Goal: Entertainment & Leisure: Browse casually

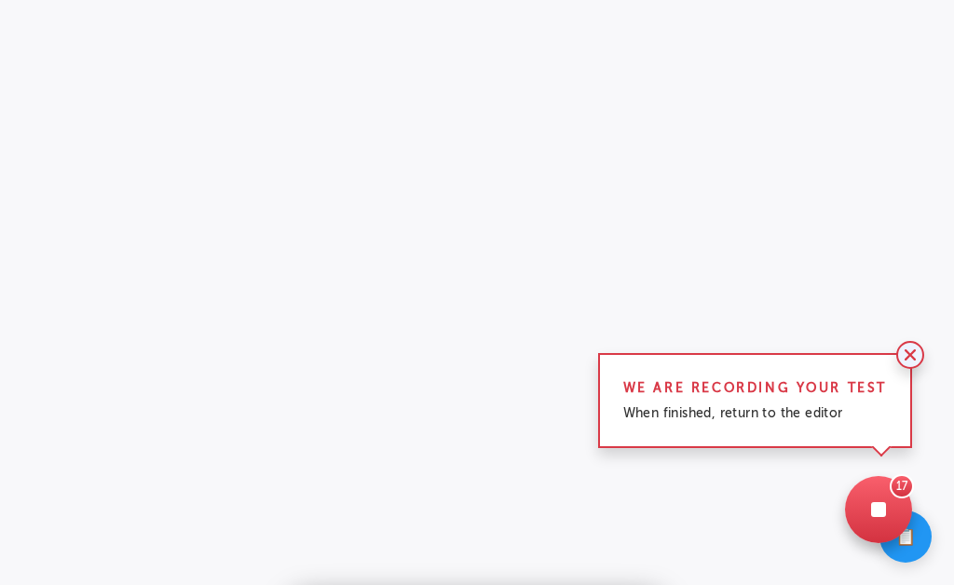
click at [908, 361] on span at bounding box center [911, 355] width 28 height 28
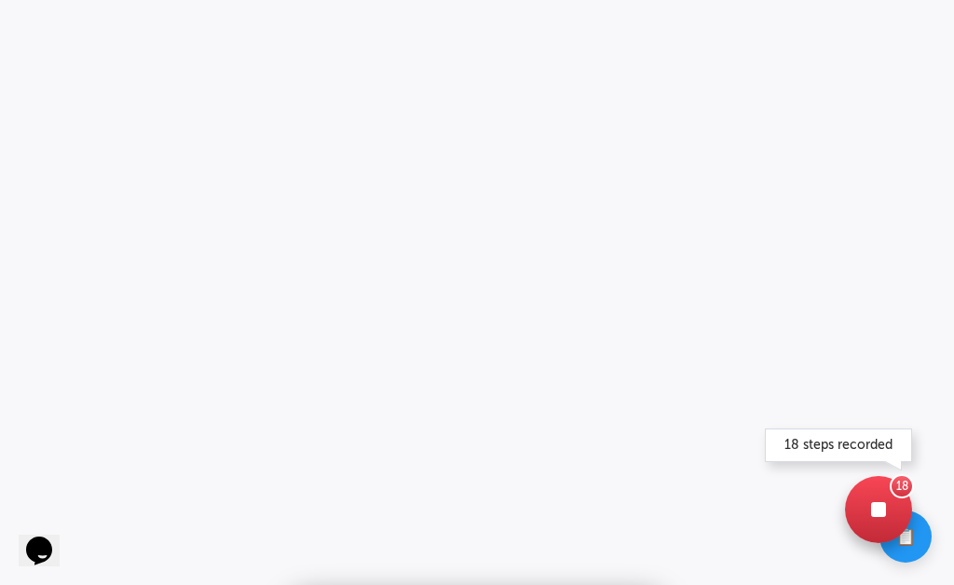
click at [863, 525] on div at bounding box center [878, 509] width 67 height 67
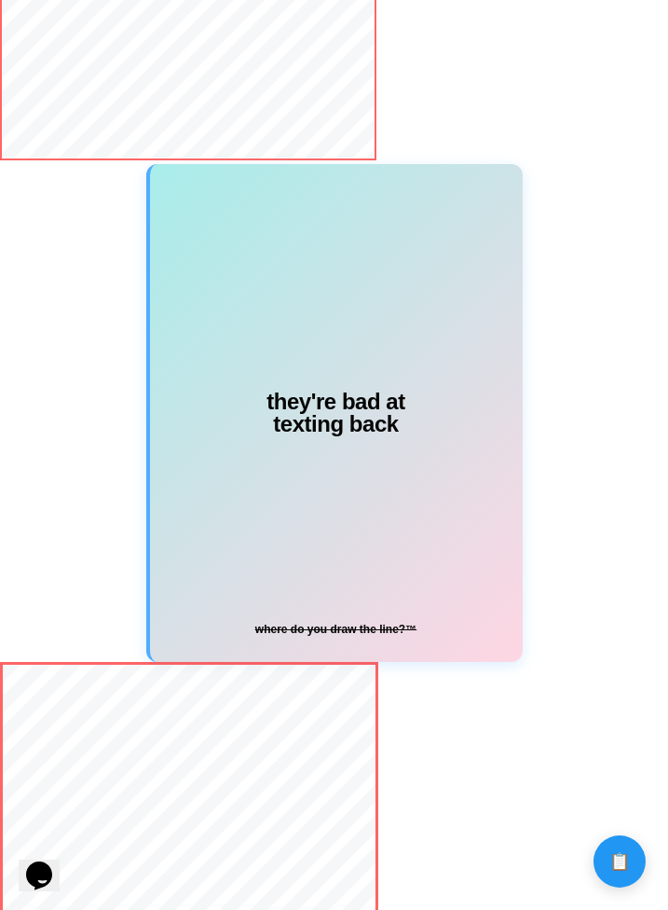
scroll to position [1627, 0]
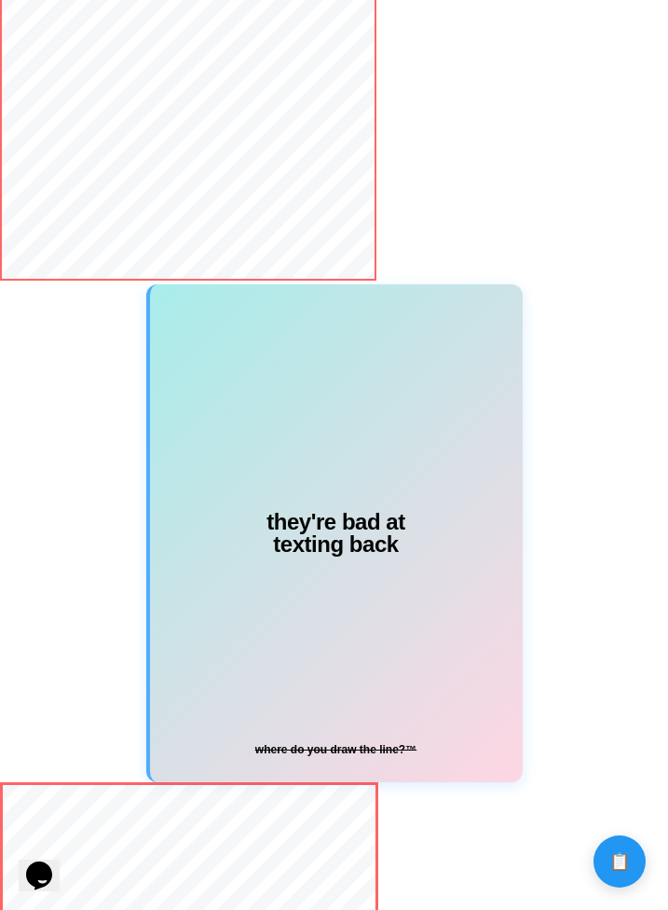
drag, startPoint x: 382, startPoint y: 592, endPoint x: 451, endPoint y: 588, distance: 69.1
click at [451, 588] on div "they're bad at texting back where do you draw the line?™" at bounding box center [336, 532] width 373 height 497
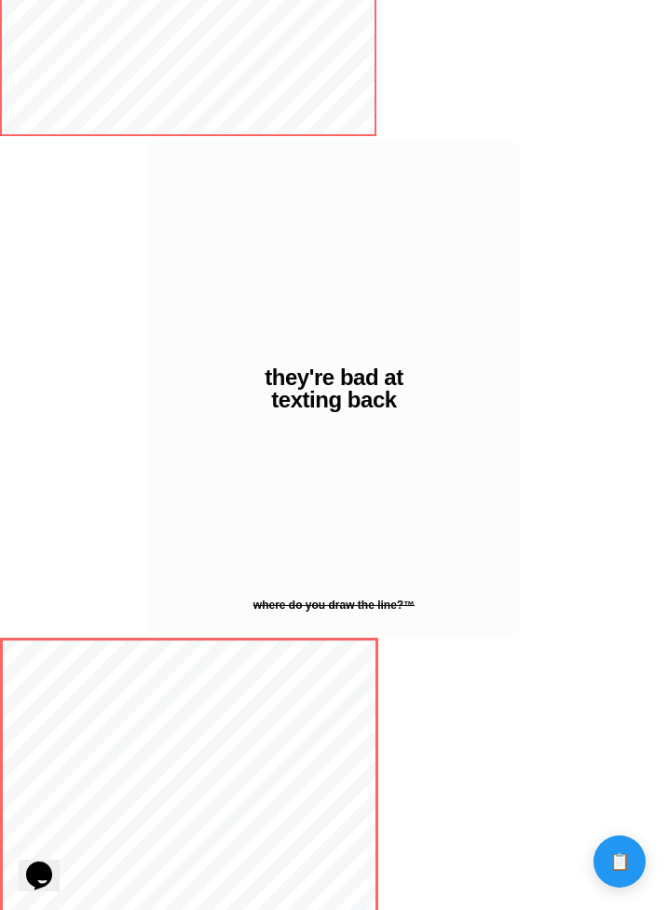
scroll to position [1764, 0]
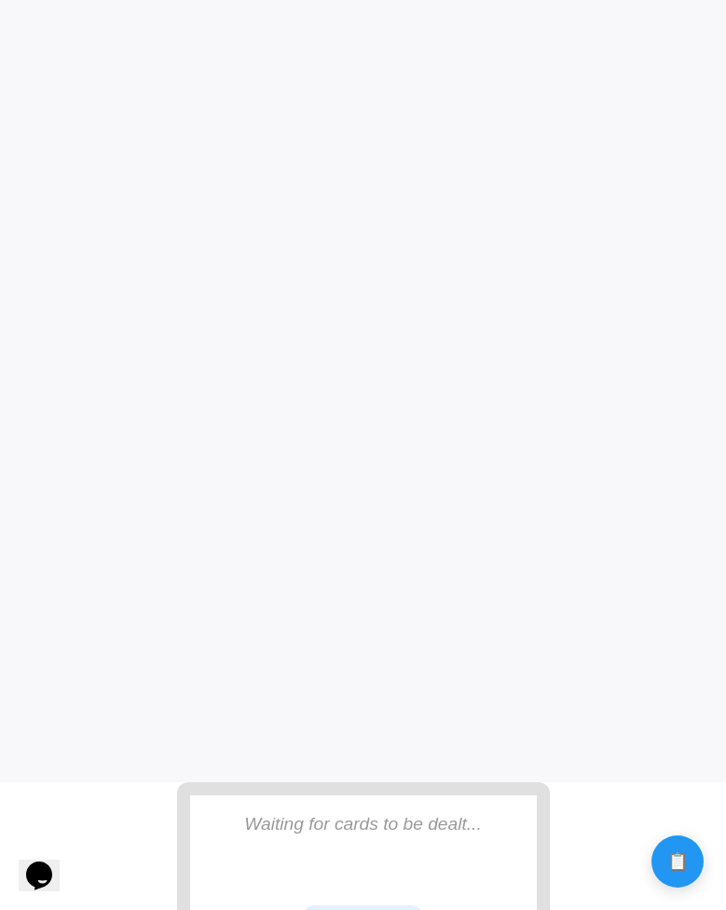
scroll to position [81, 0]
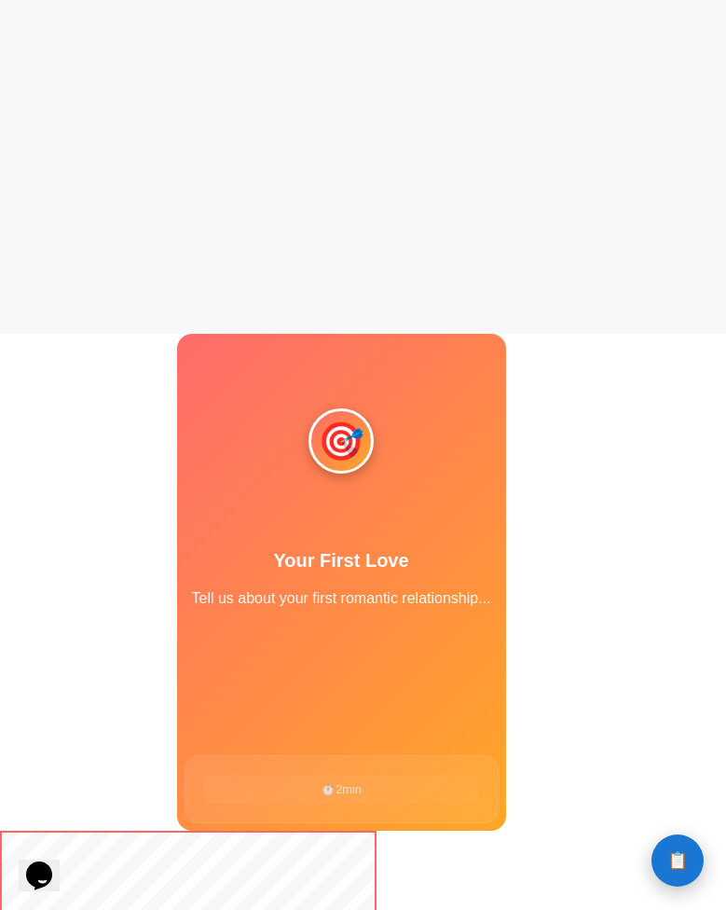
click at [675, 871] on button "📋 History" at bounding box center [678, 860] width 52 height 52
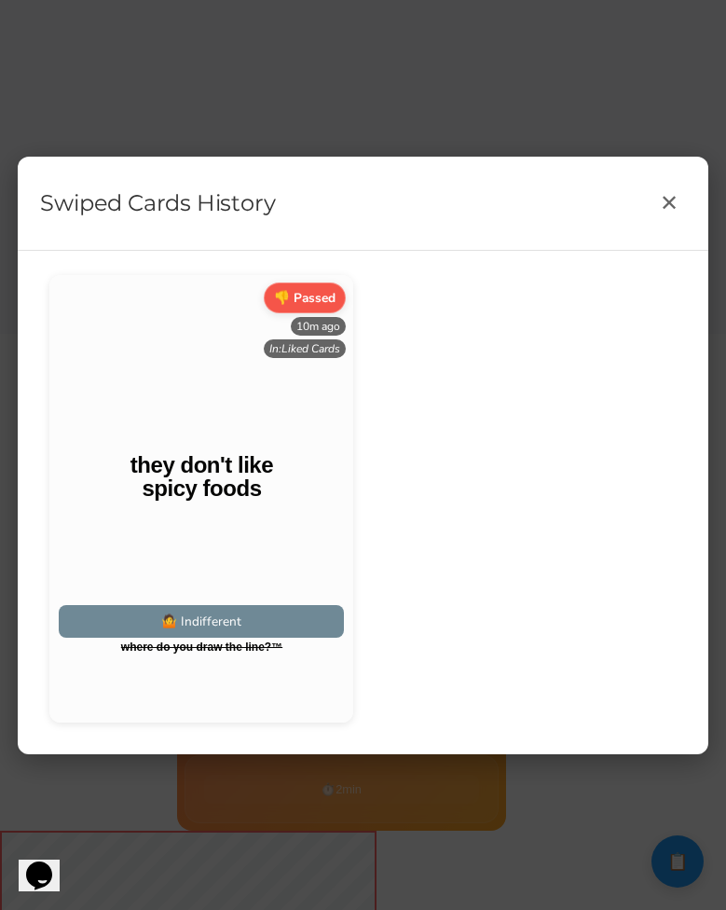
click at [588, 837] on div "Swiped Cards History ✕ 👎 Passed 10m ago In: Liked Cards" at bounding box center [363, 455] width 726 height 910
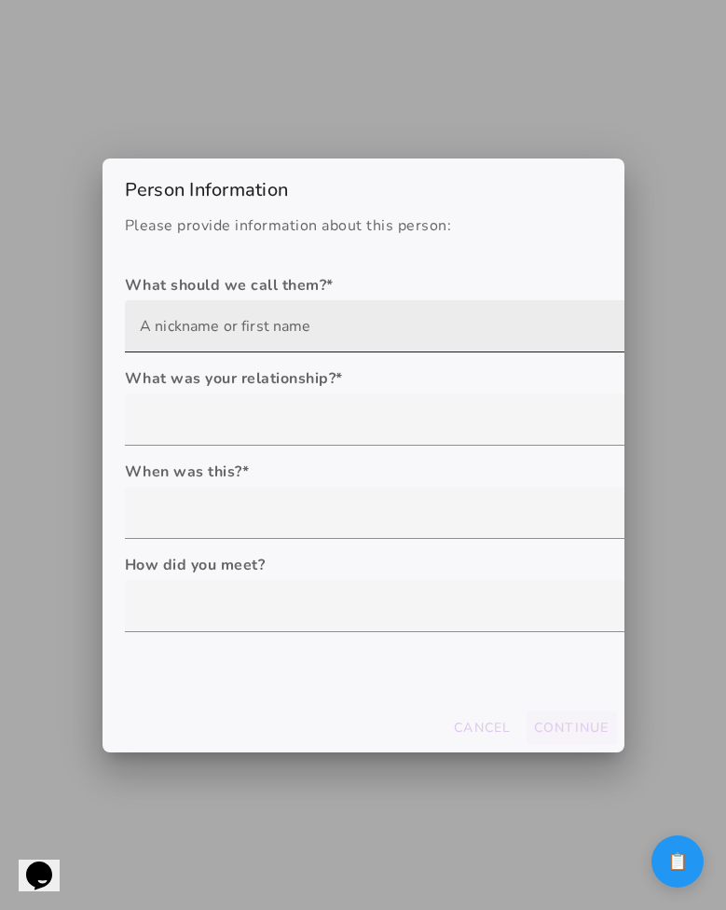
click at [338, 328] on input "text" at bounding box center [415, 326] width 551 height 52
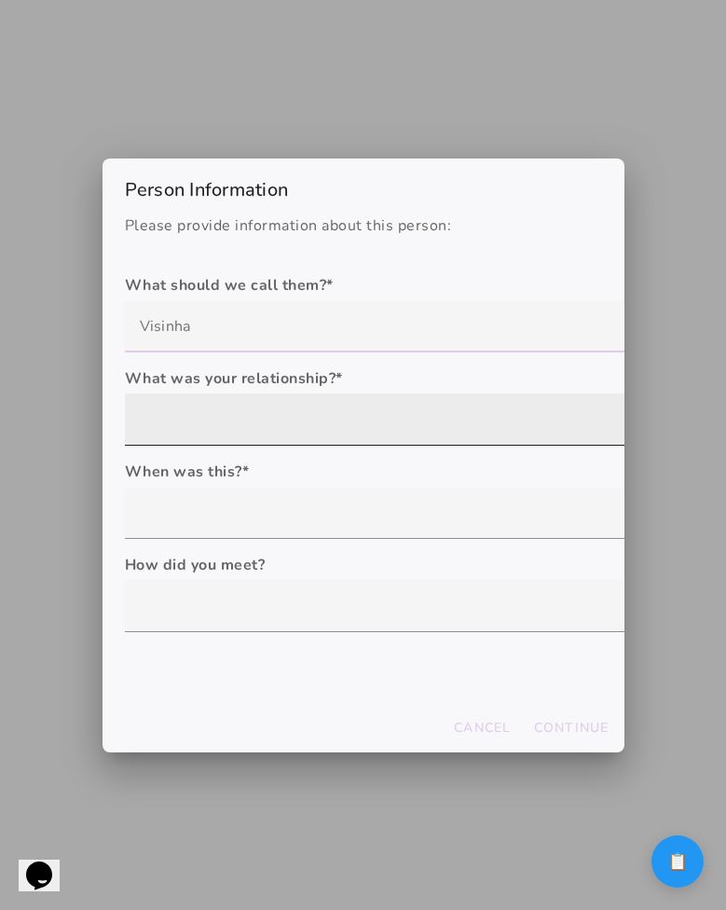
type input "Visinha"
type mwc-textfield "Visinha"
click at [304, 401] on div at bounding box center [415, 419] width 581 height 52
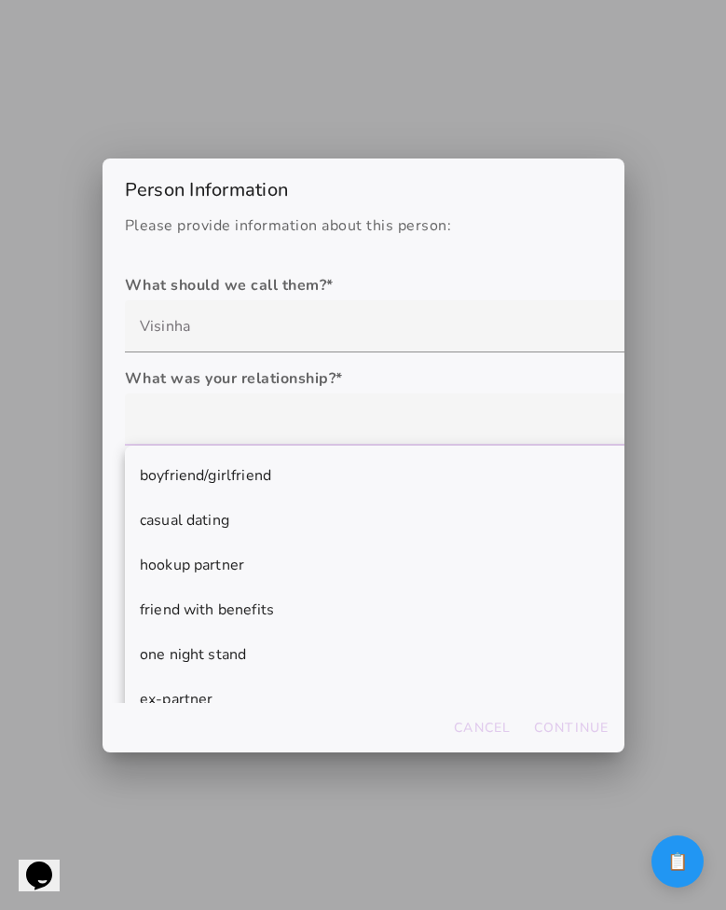
scroll to position [116, 0]
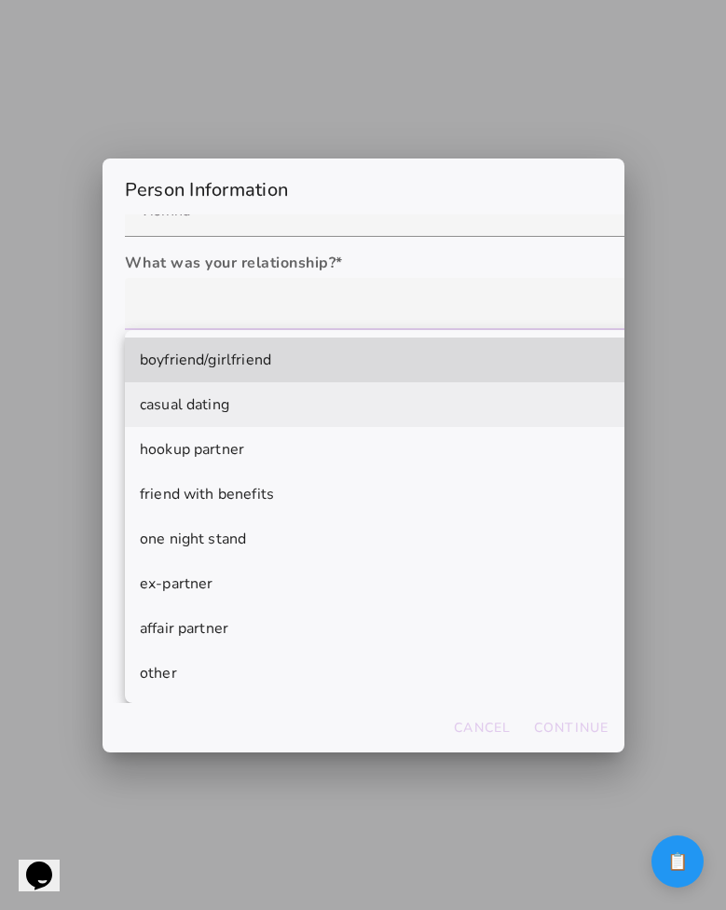
click at [333, 395] on mwc-list-item "casual dating" at bounding box center [415, 404] width 581 height 45
type mwc-select "casual dating"
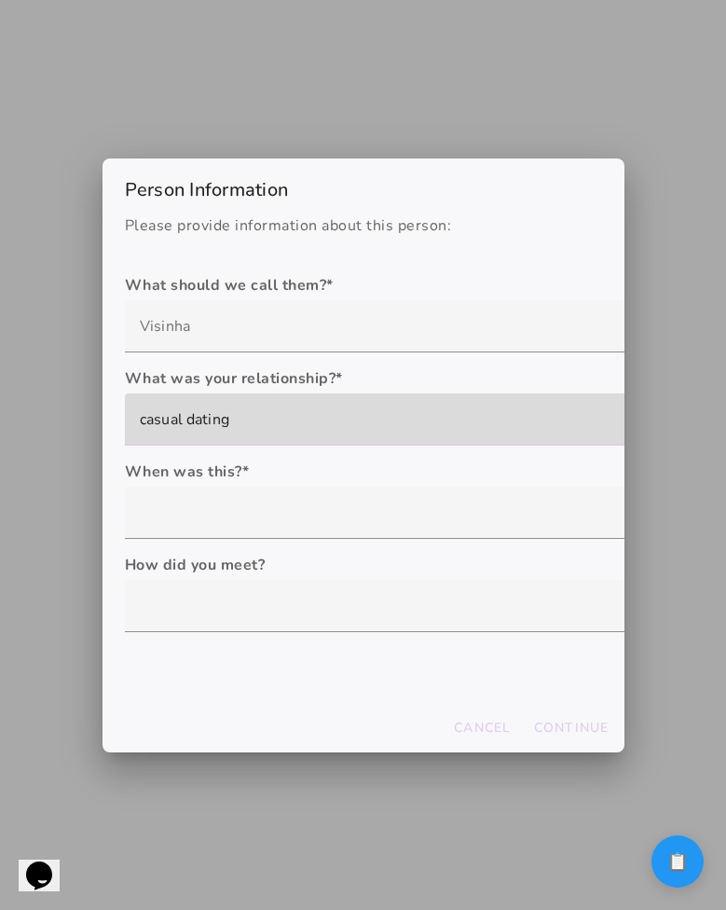
scroll to position [0, 0]
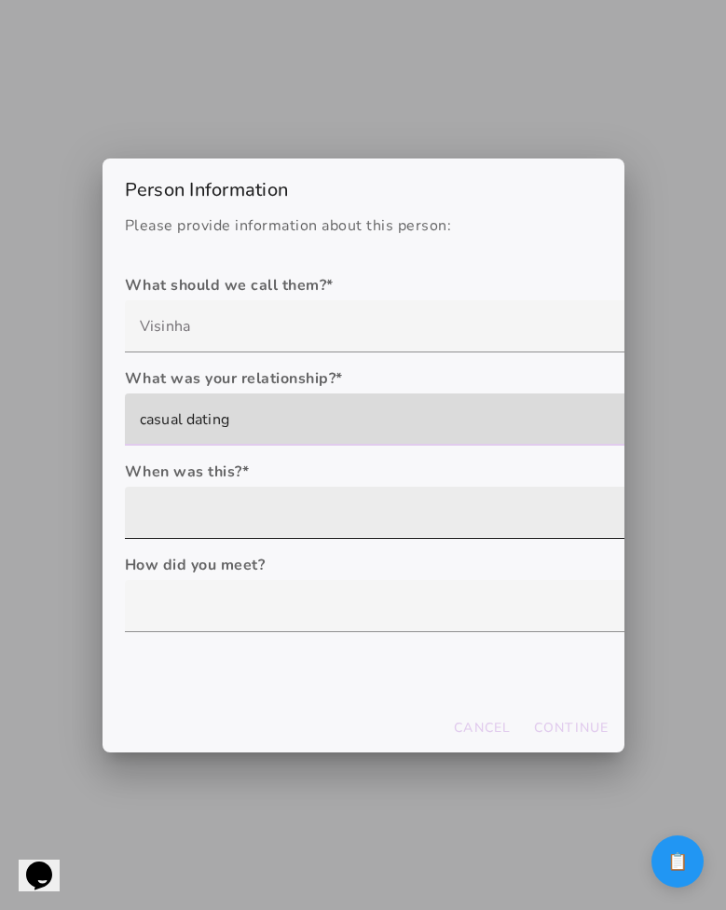
click at [284, 515] on div at bounding box center [415, 513] width 581 height 52
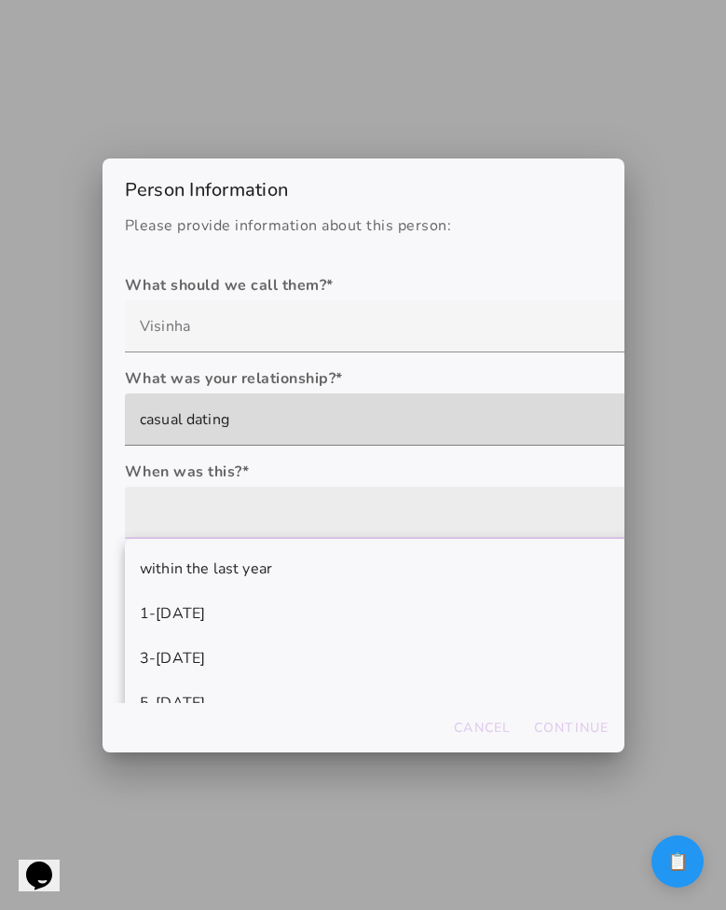
scroll to position [75, 0]
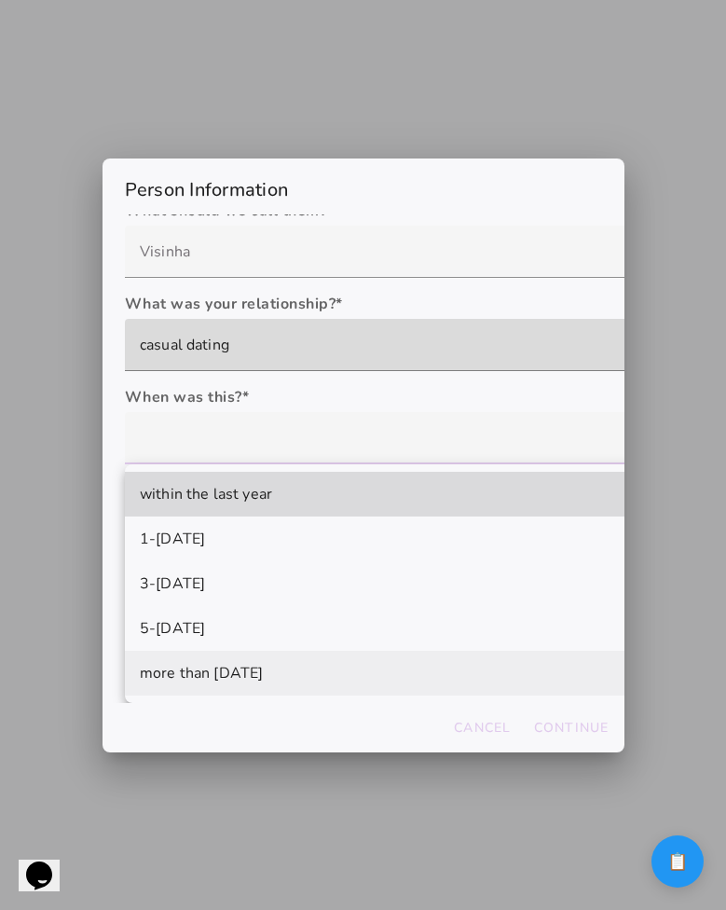
click at [259, 682] on span "more than 10 years ago" at bounding box center [201, 673] width 123 height 22
type mwc-select "more than 10 years ago"
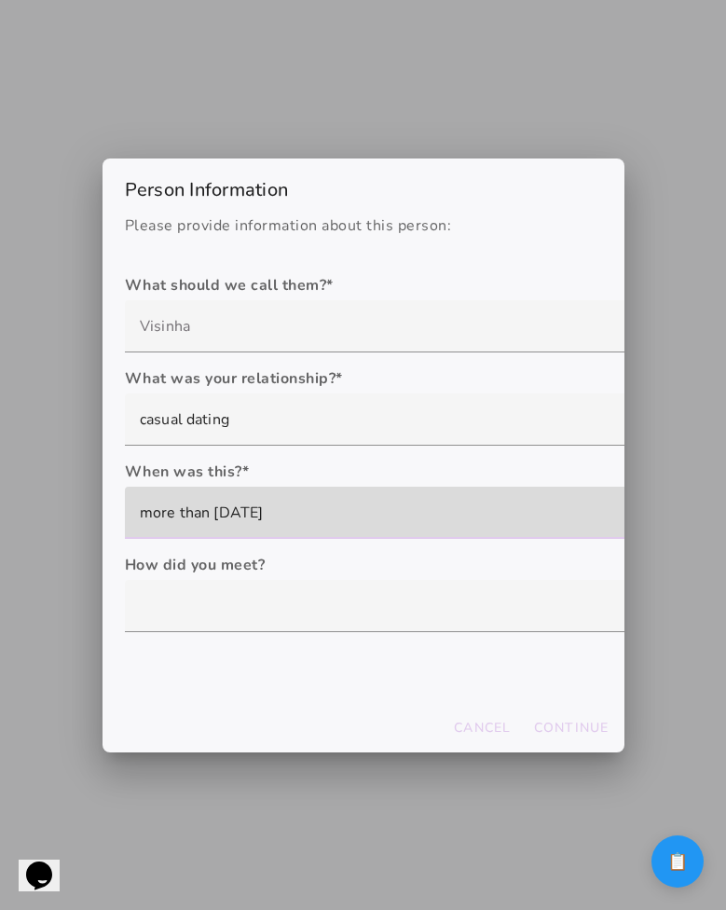
scroll to position [0, 0]
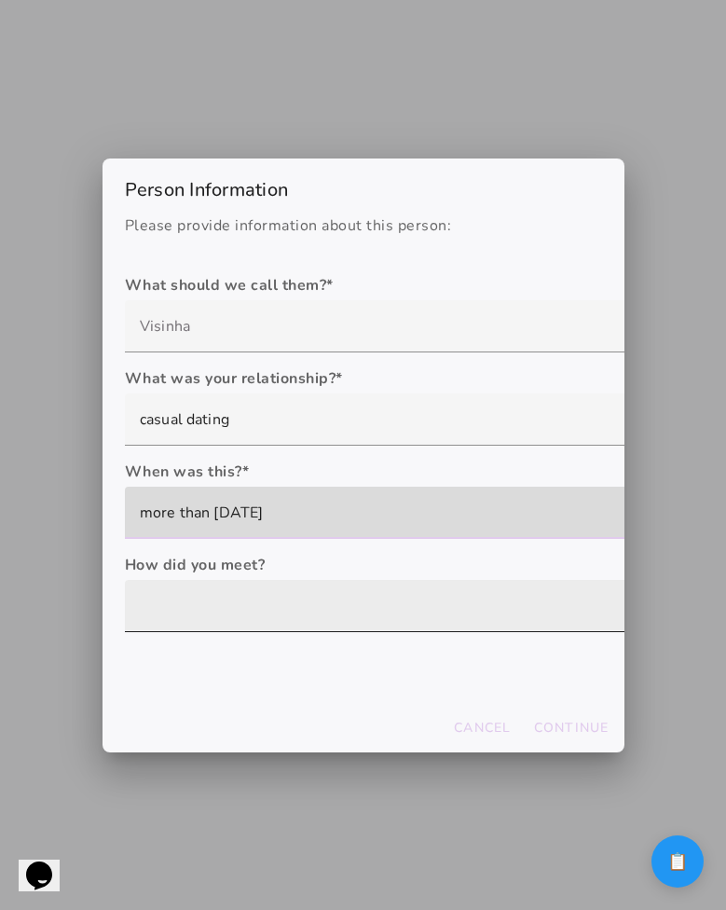
click at [267, 603] on div at bounding box center [415, 606] width 581 height 52
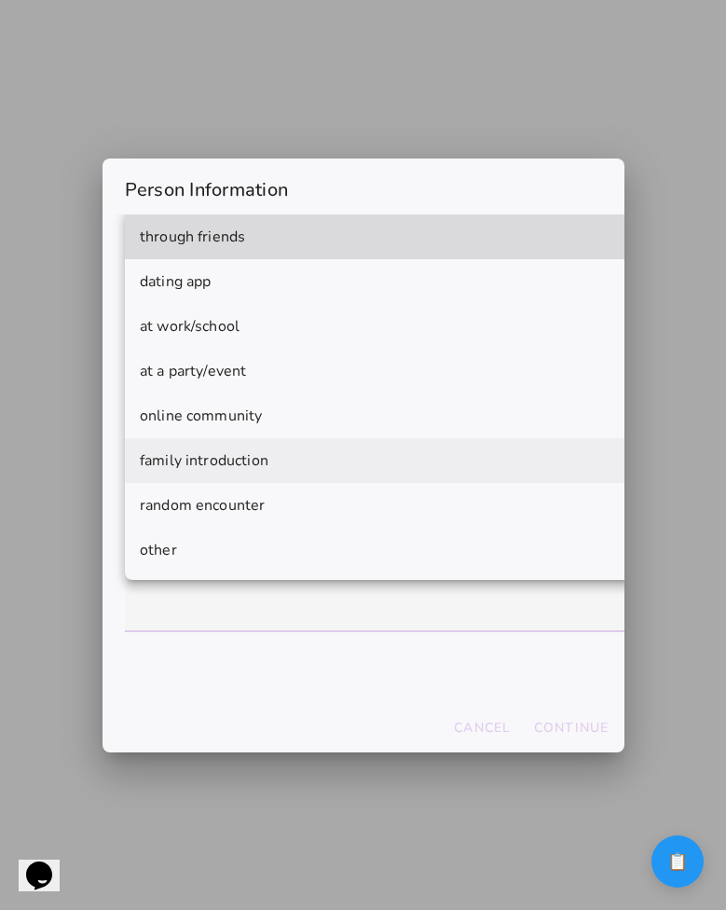
click at [280, 450] on mwc-list-item "family introduction" at bounding box center [415, 460] width 581 height 45
type mwc-select "family introduction"
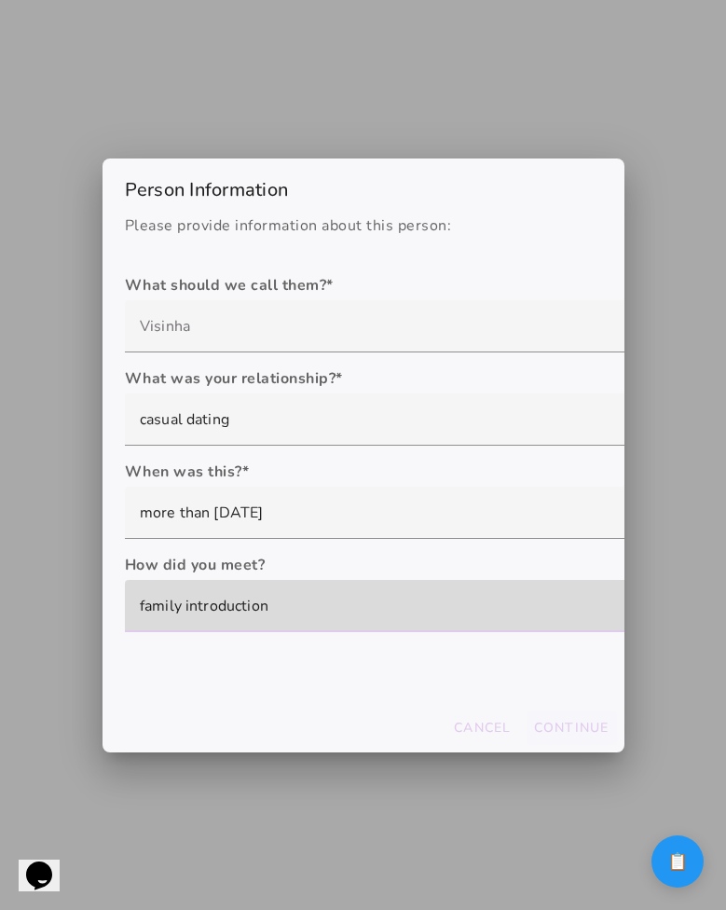
click at [0, 0] on slot "Continue" at bounding box center [0, 0] width 0 height 0
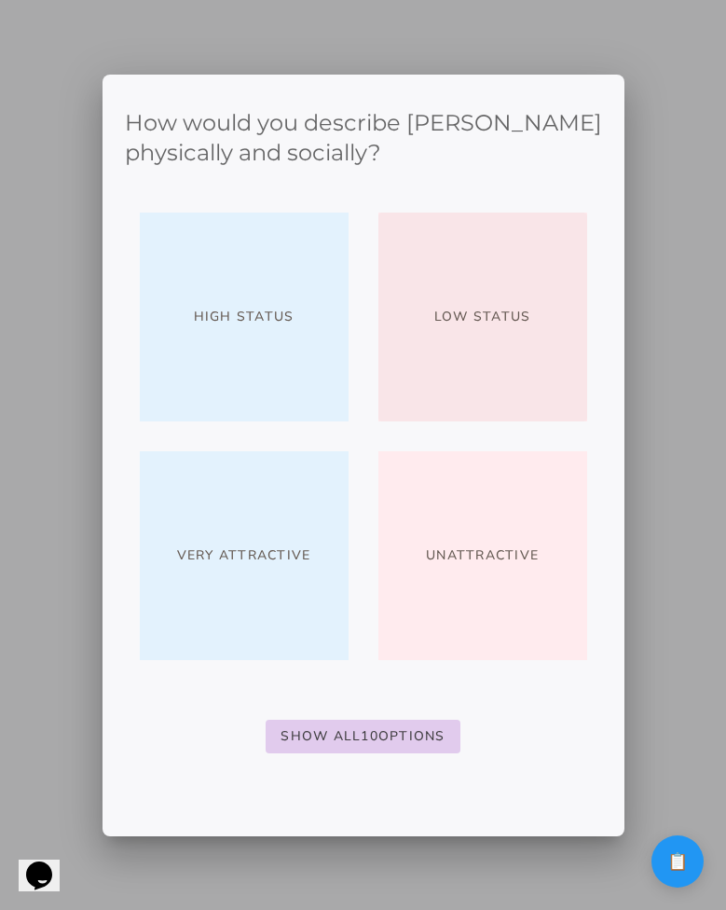
click at [467, 355] on button "Low Status" at bounding box center [482, 317] width 209 height 209
click at [550, 284] on button "Low Status" at bounding box center [482, 317] width 209 height 209
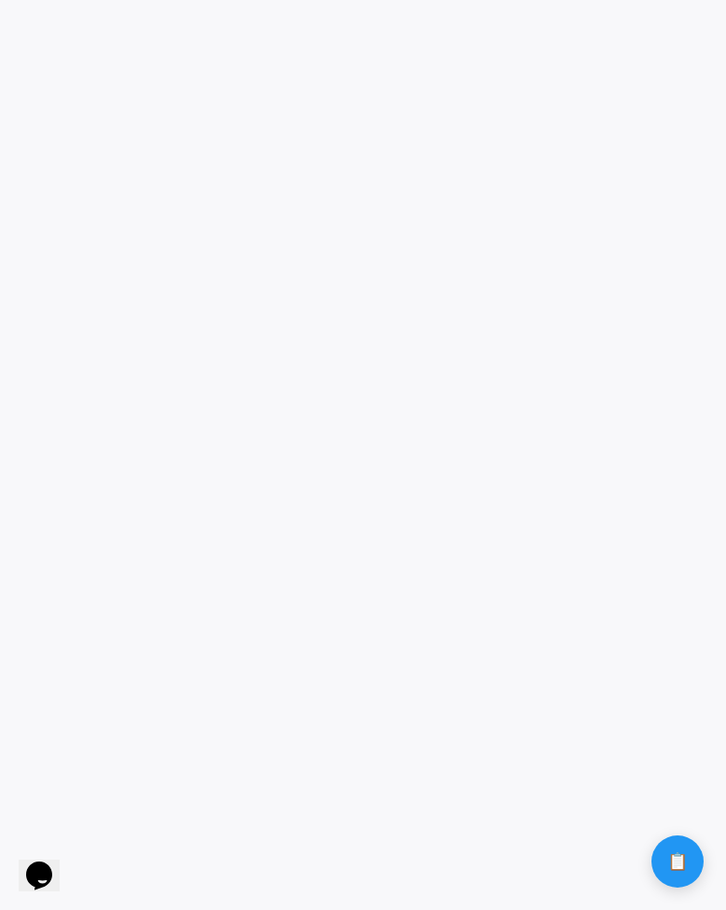
scroll to position [835, 0]
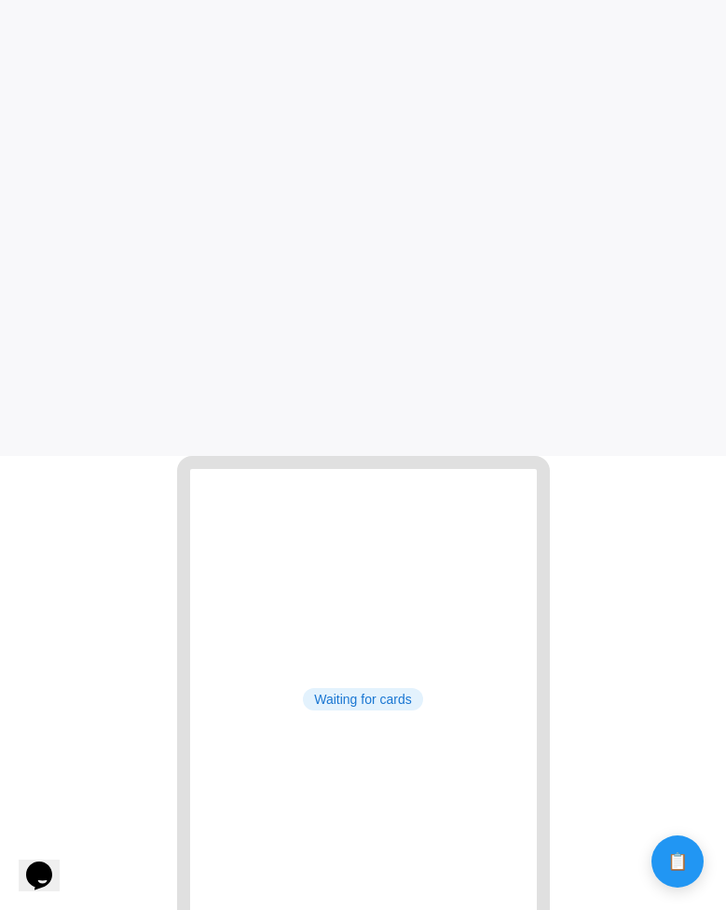
scroll to position [354, 0]
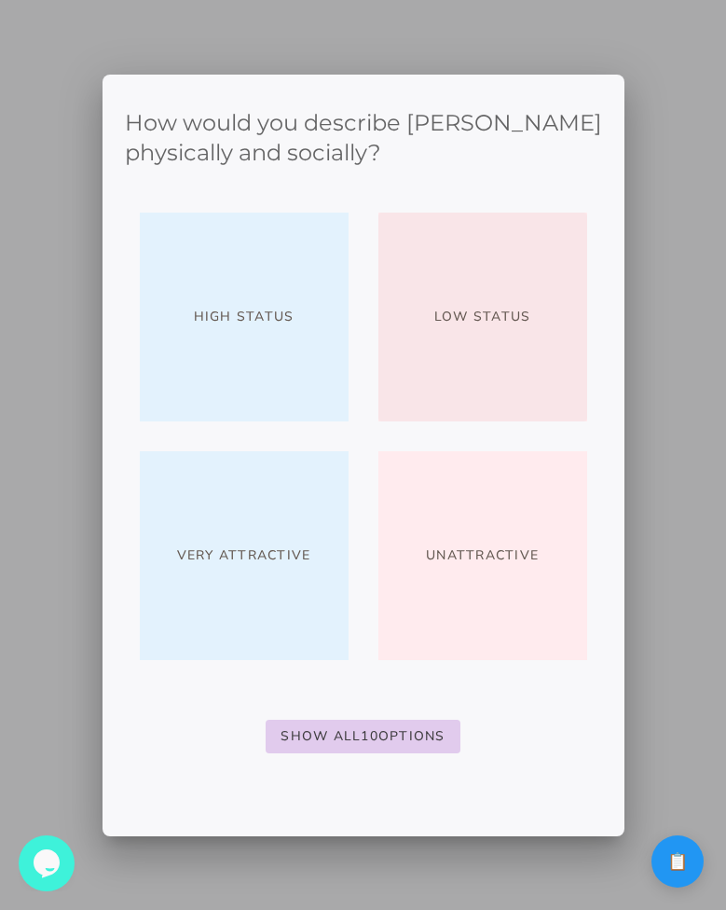
click at [451, 359] on button "Low Status" at bounding box center [482, 317] width 209 height 209
click at [480, 340] on button "Low Status" at bounding box center [482, 317] width 209 height 209
click at [473, 334] on button "Low Status" at bounding box center [482, 317] width 209 height 209
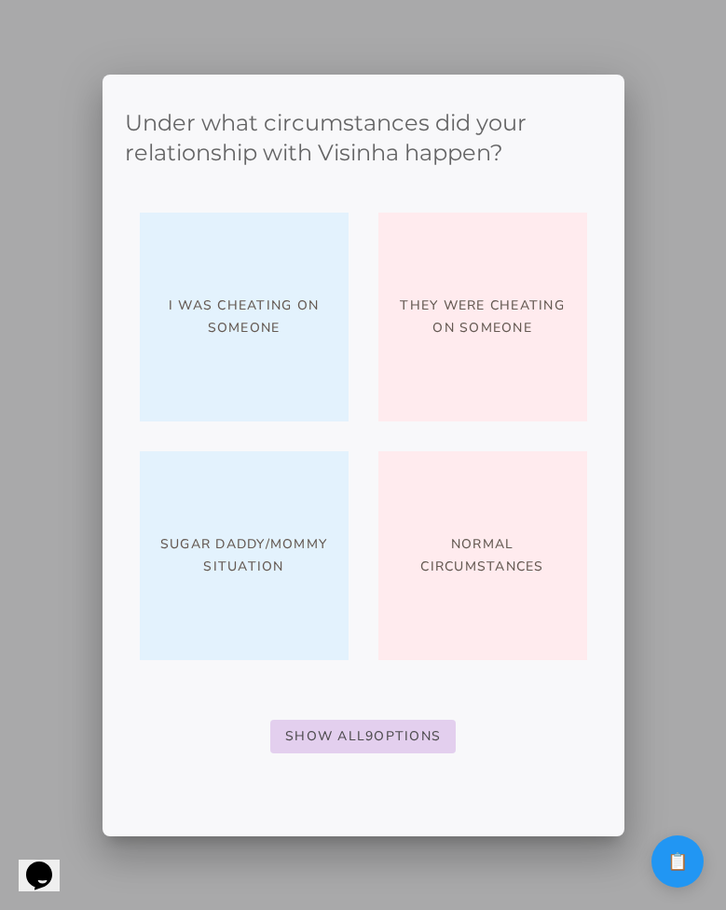
click at [0, 0] on slot "Show All 9 Options" at bounding box center [0, 0] width 0 height 0
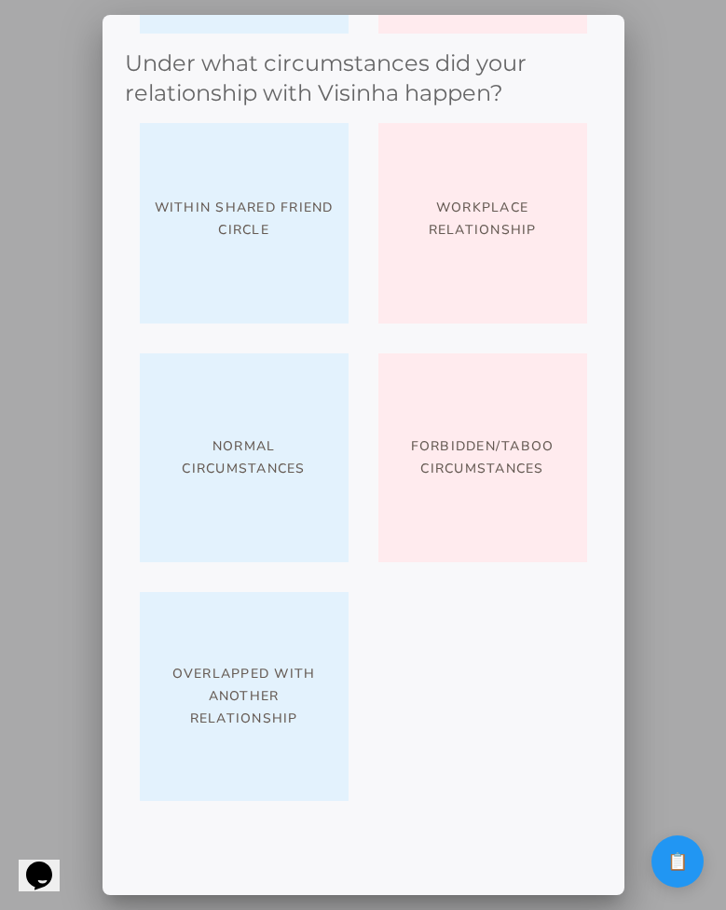
scroll to position [541, 0]
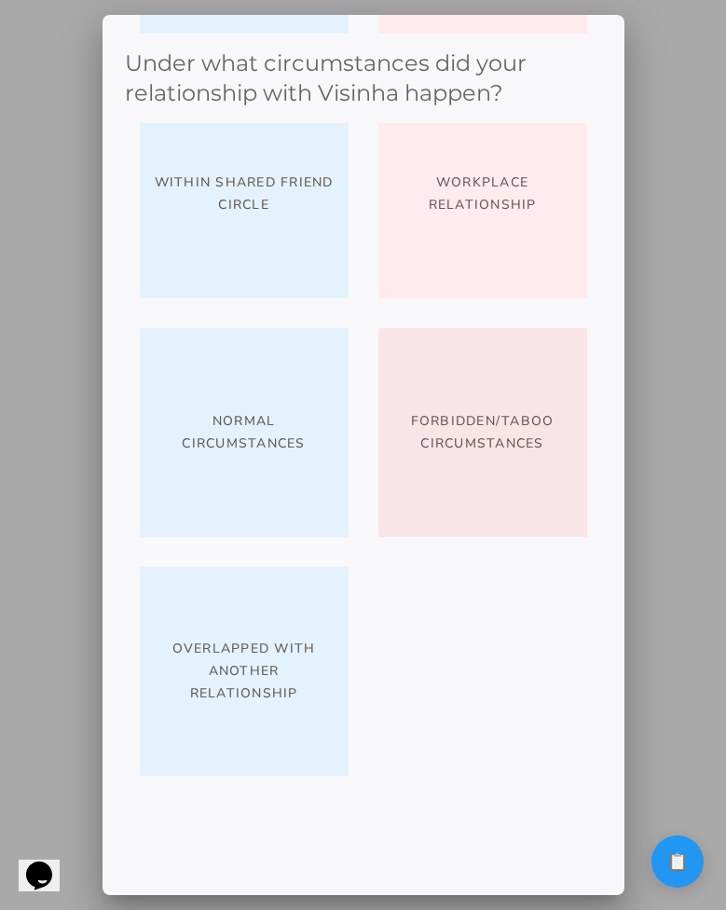
click at [512, 403] on button "Forbidden/taboo circumstances" at bounding box center [482, 432] width 209 height 209
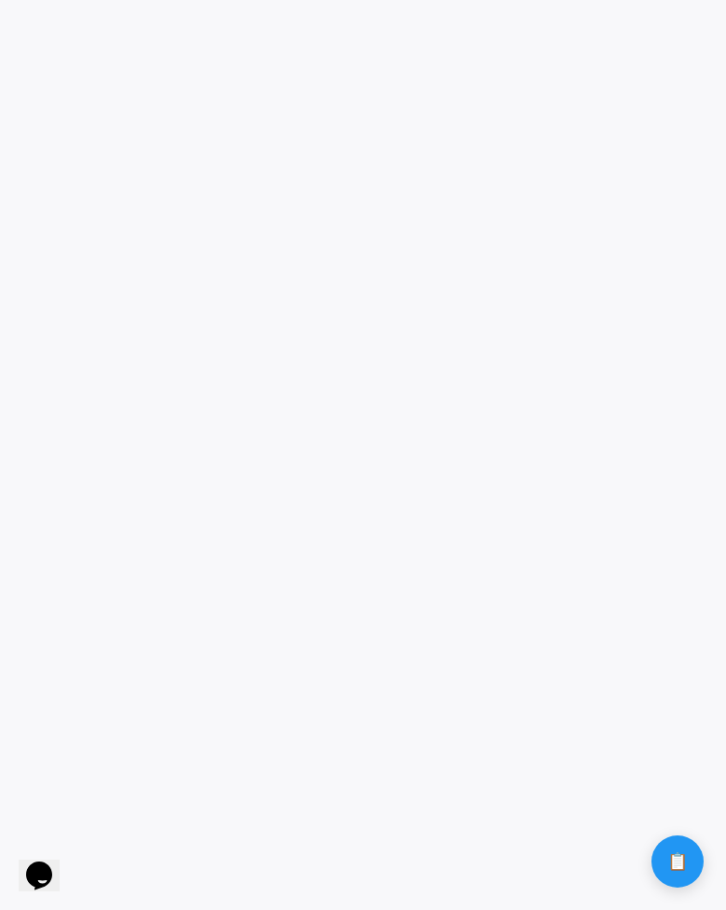
scroll to position [0, 0]
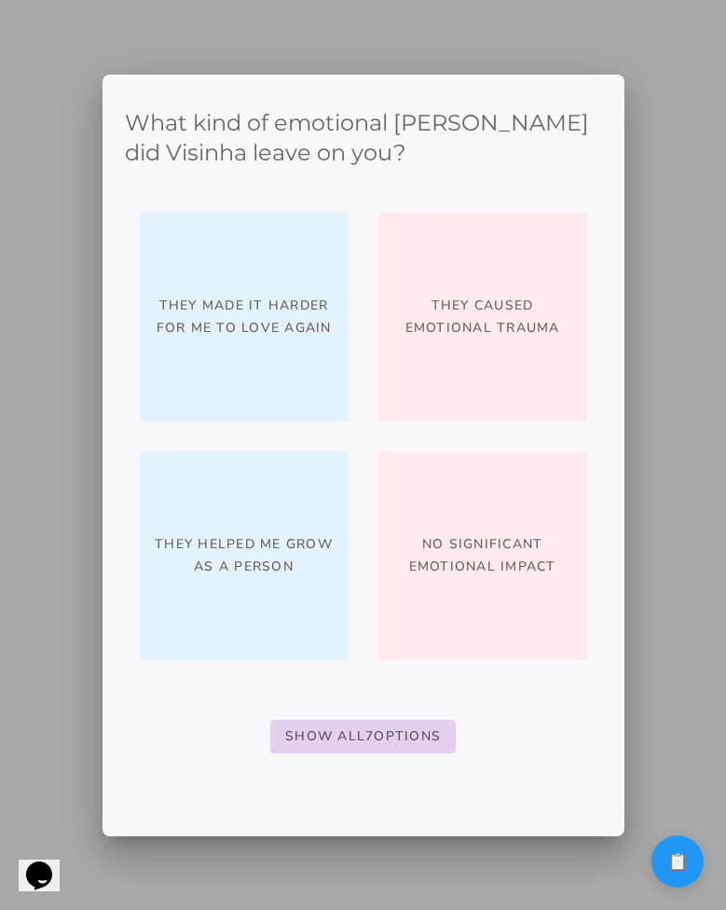
click at [0, 0] on slot "Show All 7 Options" at bounding box center [0, 0] width 0 height 0
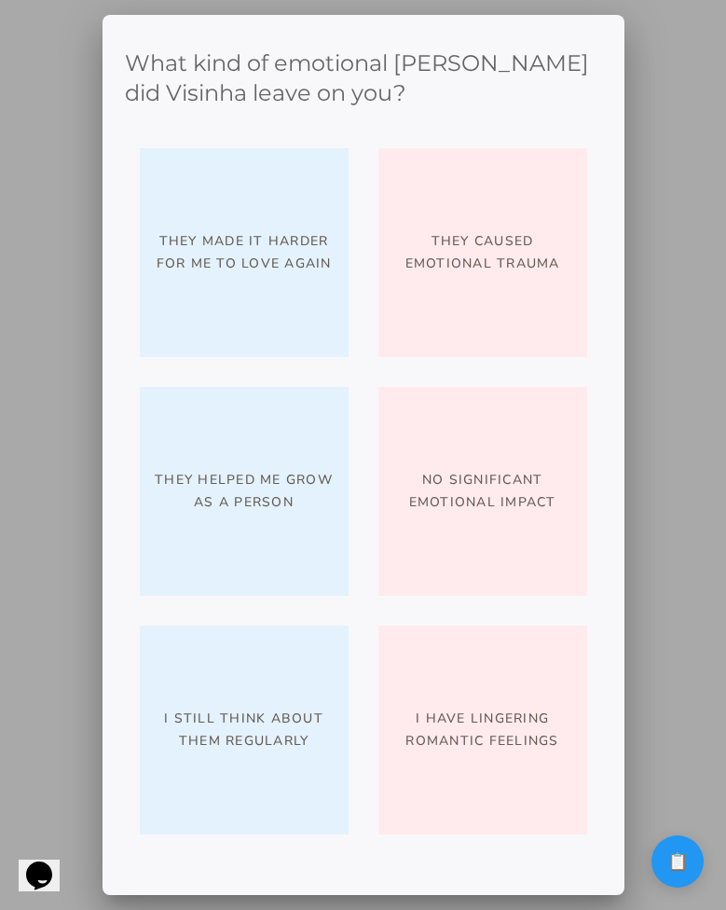
scroll to position [8, 0]
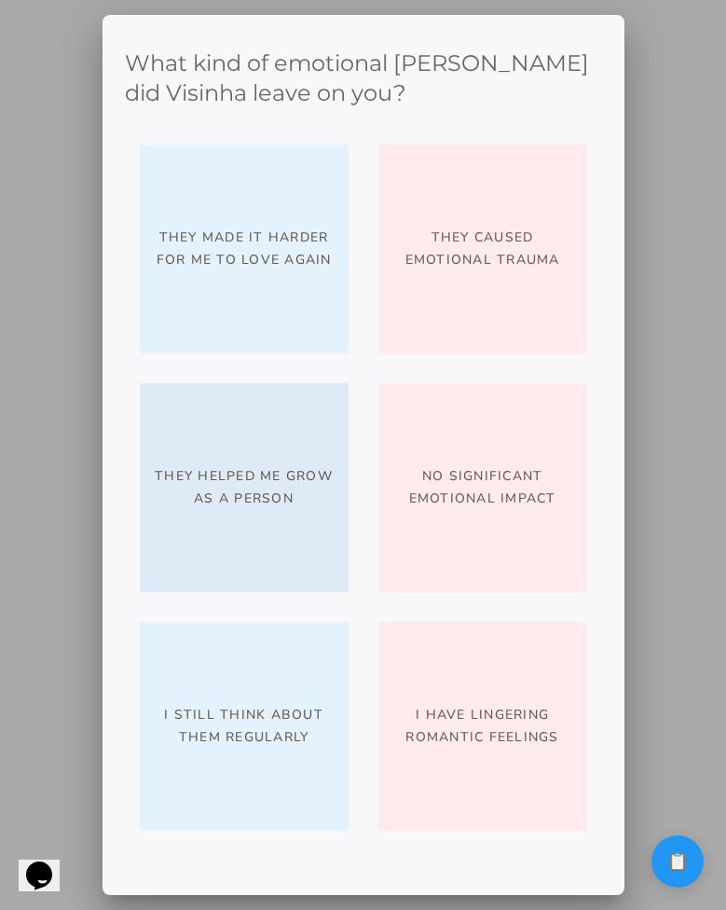
click at [0, 0] on slot "They helped me grow as a person" at bounding box center [0, 0] width 0 height 0
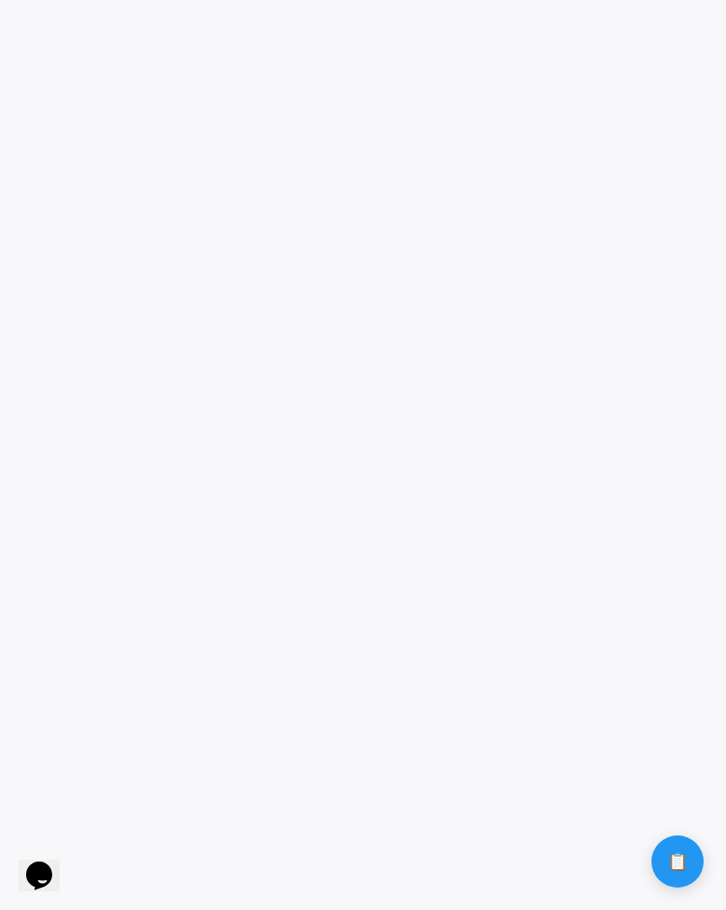
scroll to position [0, 0]
